Goal: Find specific page/section: Find specific page/section

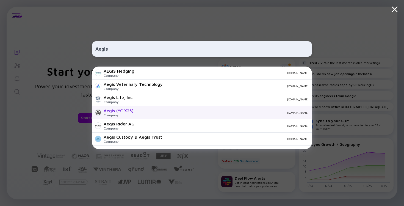
type input "Aegis"
click at [152, 113] on div "[DOMAIN_NAME]" at bounding box center [223, 112] width 171 height 3
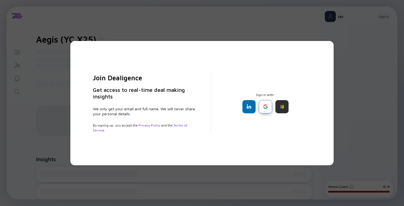
click at [264, 106] on div at bounding box center [265, 106] width 13 height 13
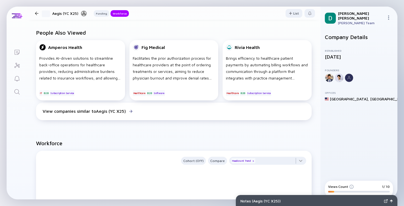
scroll to position [303, 0]
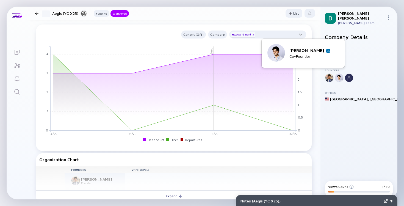
click at [328, 50] on img at bounding box center [328, 50] width 3 height 3
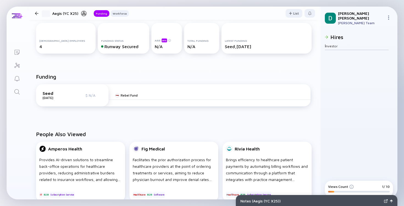
scroll to position [0, 0]
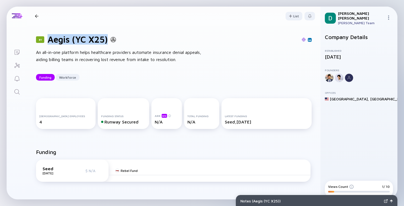
drag, startPoint x: 50, startPoint y: 43, endPoint x: 107, endPoint y: 43, distance: 57.1
click at [107, 43] on h1 "Aegis (YC X25)" at bounding box center [78, 39] width 60 height 10
copy h1 "Aegis (YC X25)"
